Goal: Task Accomplishment & Management: Complete application form

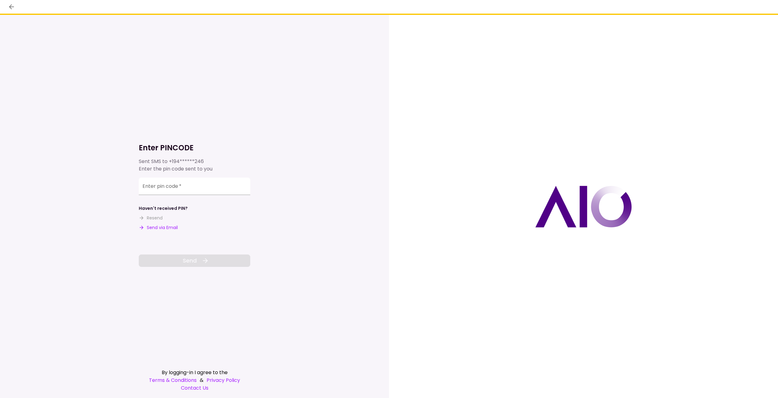
click at [161, 227] on button "Send via Email" at bounding box center [158, 227] width 39 height 7
click at [162, 189] on input "Enter pin code   *" at bounding box center [194, 185] width 111 height 17
type input "******"
click at [190, 258] on span "Send" at bounding box center [190, 260] width 14 height 8
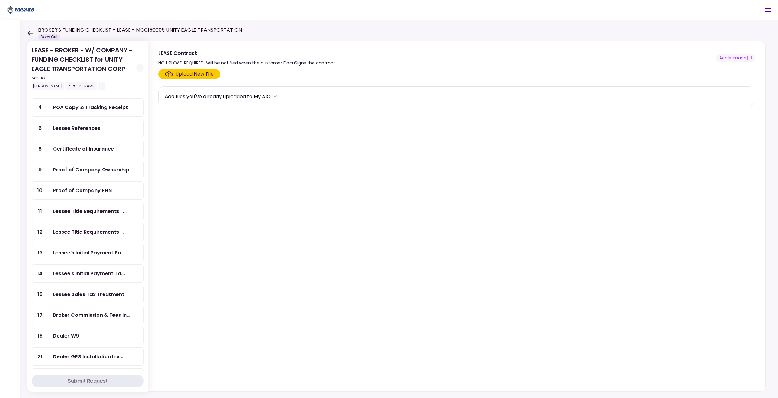
scroll to position [31, 0]
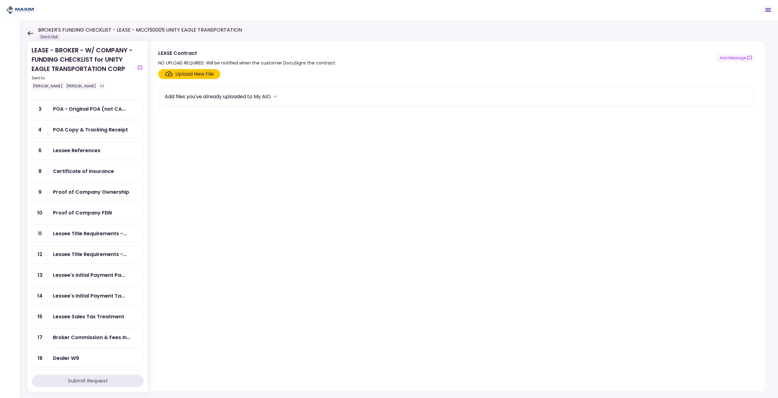
click at [72, 155] on div "Lessee References" at bounding box center [95, 150] width 95 height 18
click at [192, 80] on section "Upload New File Add files you've already uploaded to My AIO" at bounding box center [456, 228] width 597 height 319
click at [191, 74] on div "Upload New File" at bounding box center [194, 73] width 38 height 7
click at [0, 0] on input "Upload New File" at bounding box center [0, 0] width 0 height 0
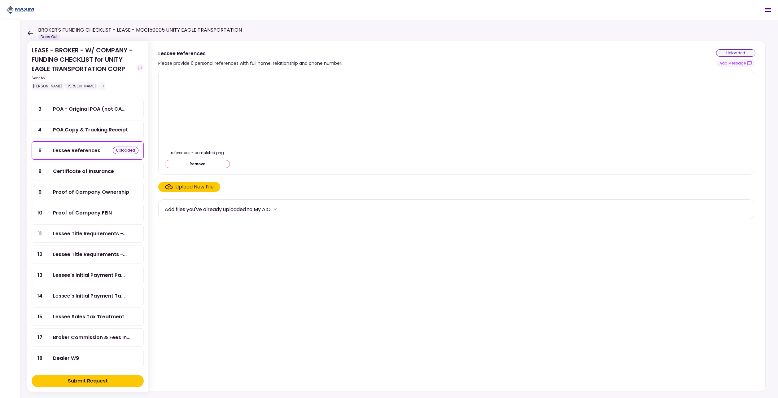
click at [85, 130] on div "POA Copy & Tracking Receipt" at bounding box center [90, 130] width 75 height 8
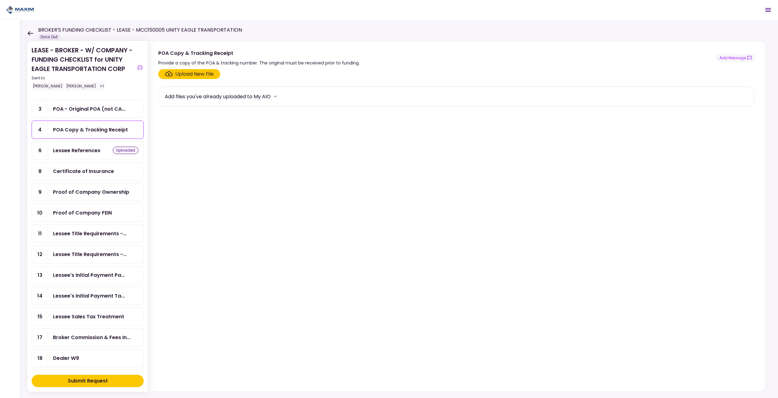
click at [207, 79] on section "Upload New File Add files you've already uploaded to My AIO" at bounding box center [456, 228] width 597 height 319
click at [200, 75] on div "Upload New File" at bounding box center [194, 73] width 38 height 7
click at [0, 0] on input "Upload New File" at bounding box center [0, 0] width 0 height 0
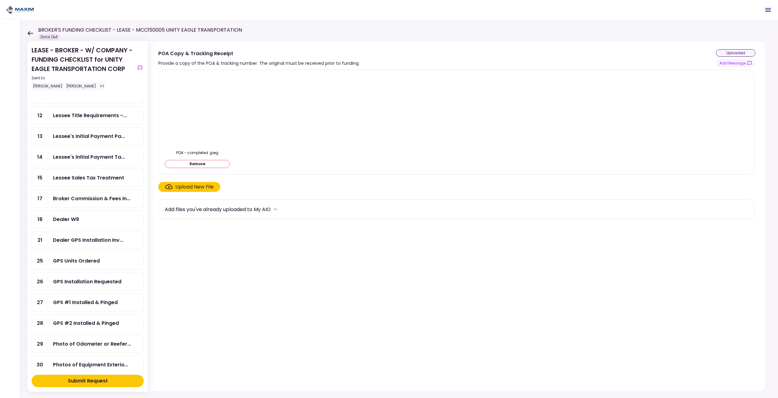
scroll to position [217, 0]
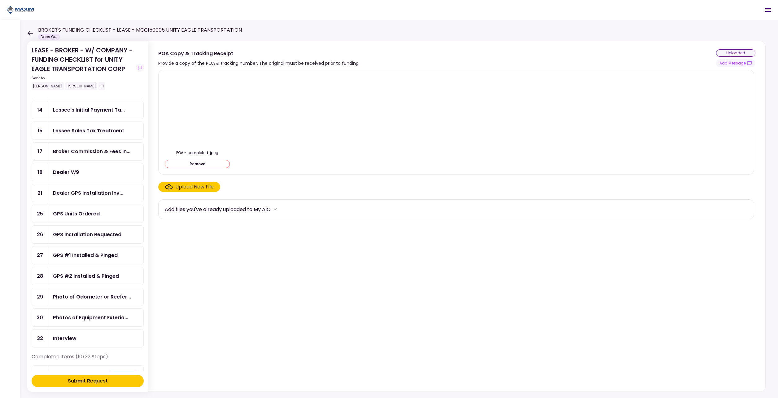
click at [72, 381] on div "Submit Request" at bounding box center [88, 380] width 40 height 7
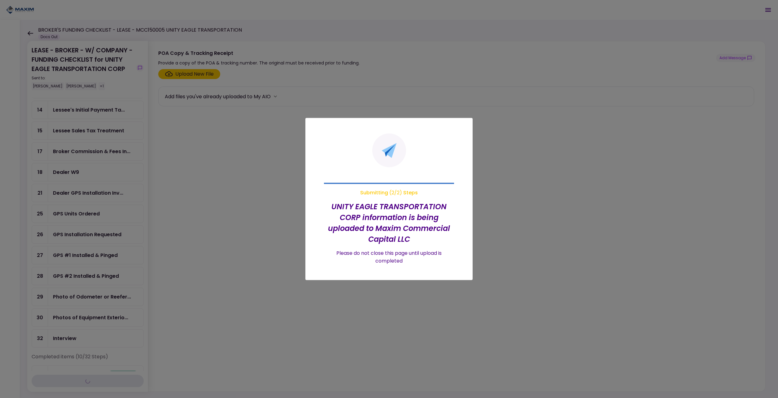
scroll to position [196, 0]
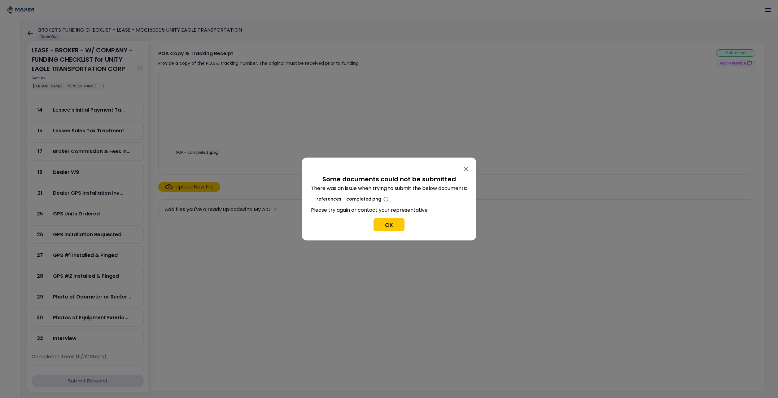
drag, startPoint x: 466, startPoint y: 167, endPoint x: 467, endPoint y: 175, distance: 8.7
click at [467, 175] on div "Some documents could not be submitted There was an issue when trying to submit …" at bounding box center [389, 199] width 175 height 83
click at [466, 168] on icon "button" at bounding box center [465, 168] width 7 height 7
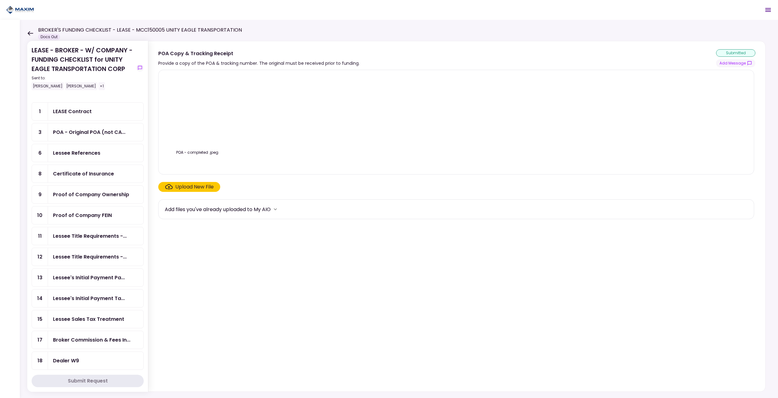
scroll to position [0, 0]
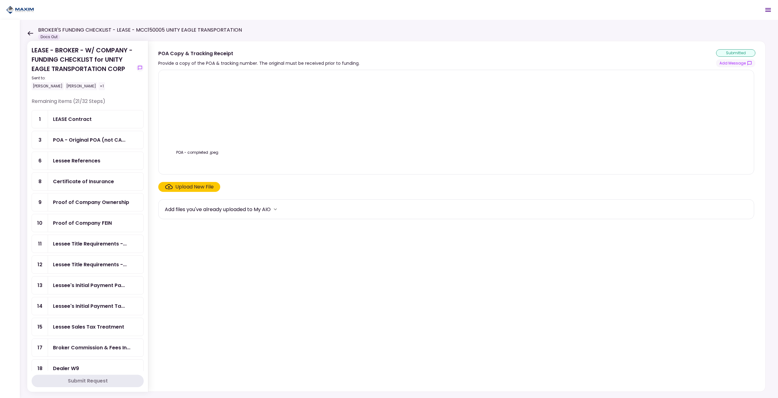
click at [73, 147] on div "POA - Original POA (not CA..." at bounding box center [95, 140] width 95 height 18
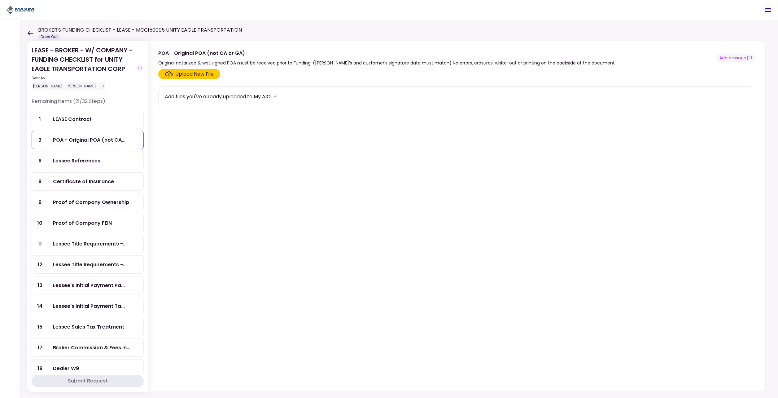
click at [73, 166] on div "Lessee References" at bounding box center [95, 161] width 95 height 18
click at [75, 184] on div "Certificate of Insurance" at bounding box center [83, 181] width 61 height 8
click at [84, 210] on div "Proof of Company Ownership" at bounding box center [95, 202] width 95 height 18
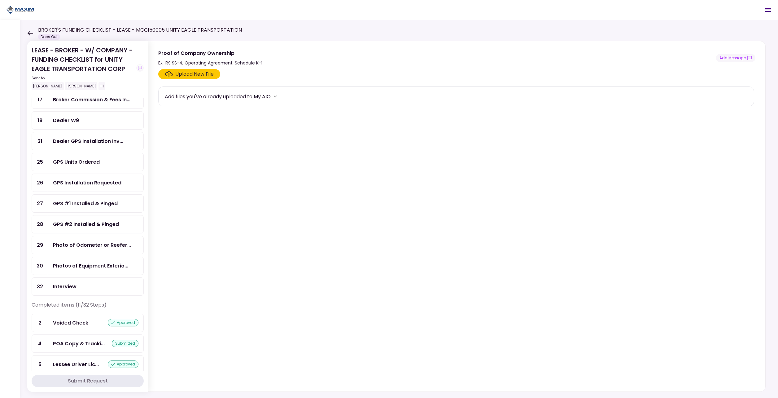
click at [87, 283] on div "Interview" at bounding box center [95, 286] width 85 height 8
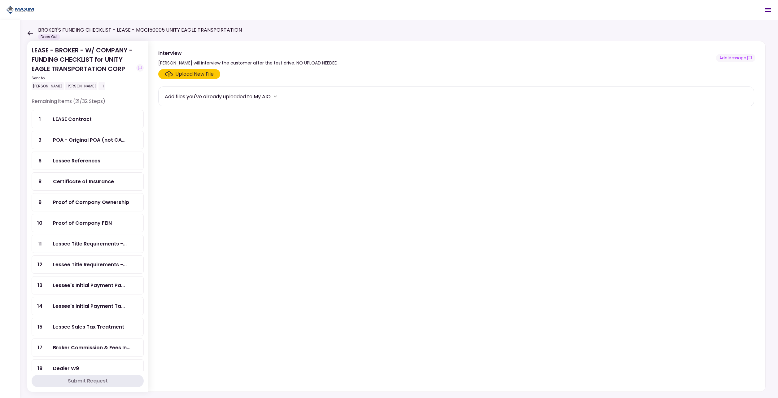
click at [85, 164] on div "Lessee References" at bounding box center [76, 161] width 47 height 8
click at [167, 75] on icon "Click here to upload the required document" at bounding box center [169, 74] width 8 height 6
click at [0, 0] on input "Upload New File" at bounding box center [0, 0] width 0 height 0
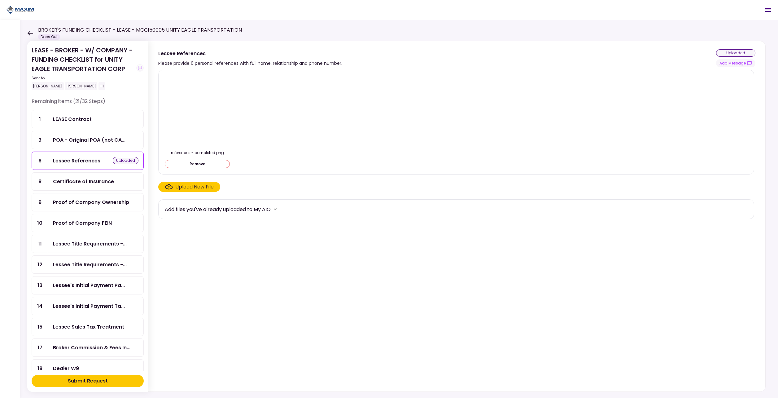
click at [61, 383] on button "Submit Request" at bounding box center [88, 380] width 112 height 12
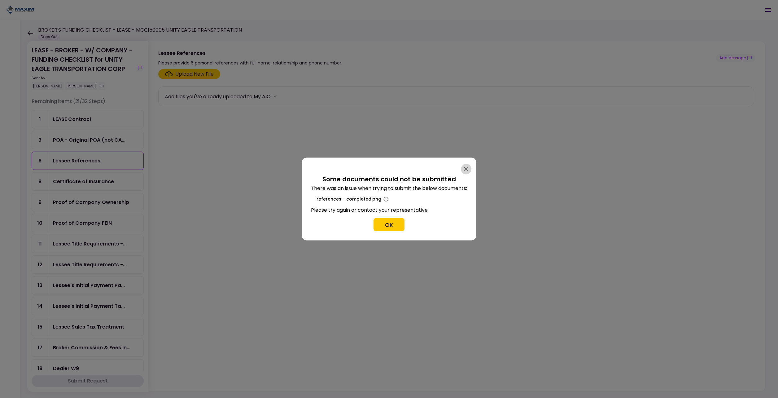
click at [465, 168] on icon "button" at bounding box center [465, 168] width 7 height 7
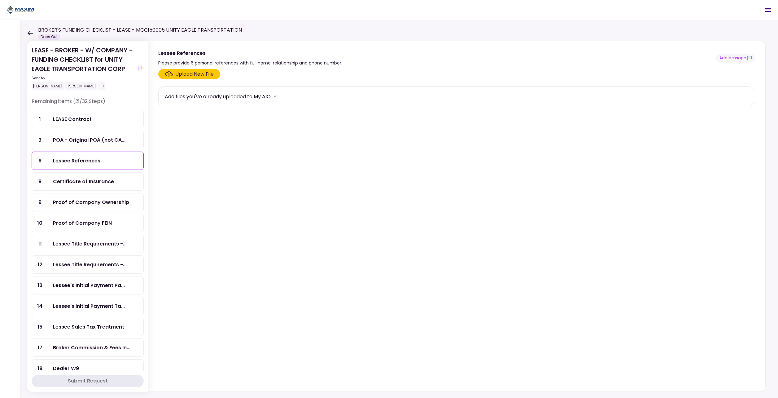
click at [99, 158] on div "Lessee References" at bounding box center [95, 161] width 85 height 8
click at [261, 194] on section "Upload New File Add files you've already uploaded to My AIO" at bounding box center [456, 228] width 597 height 319
click at [76, 166] on div "Lessee References" at bounding box center [95, 161] width 95 height 18
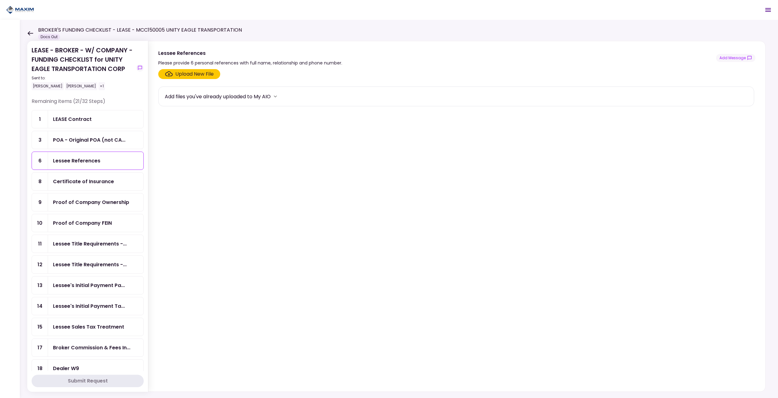
click at [76, 166] on div "Lessee References" at bounding box center [95, 161] width 95 height 18
